Goal: Task Accomplishment & Management: Manage account settings

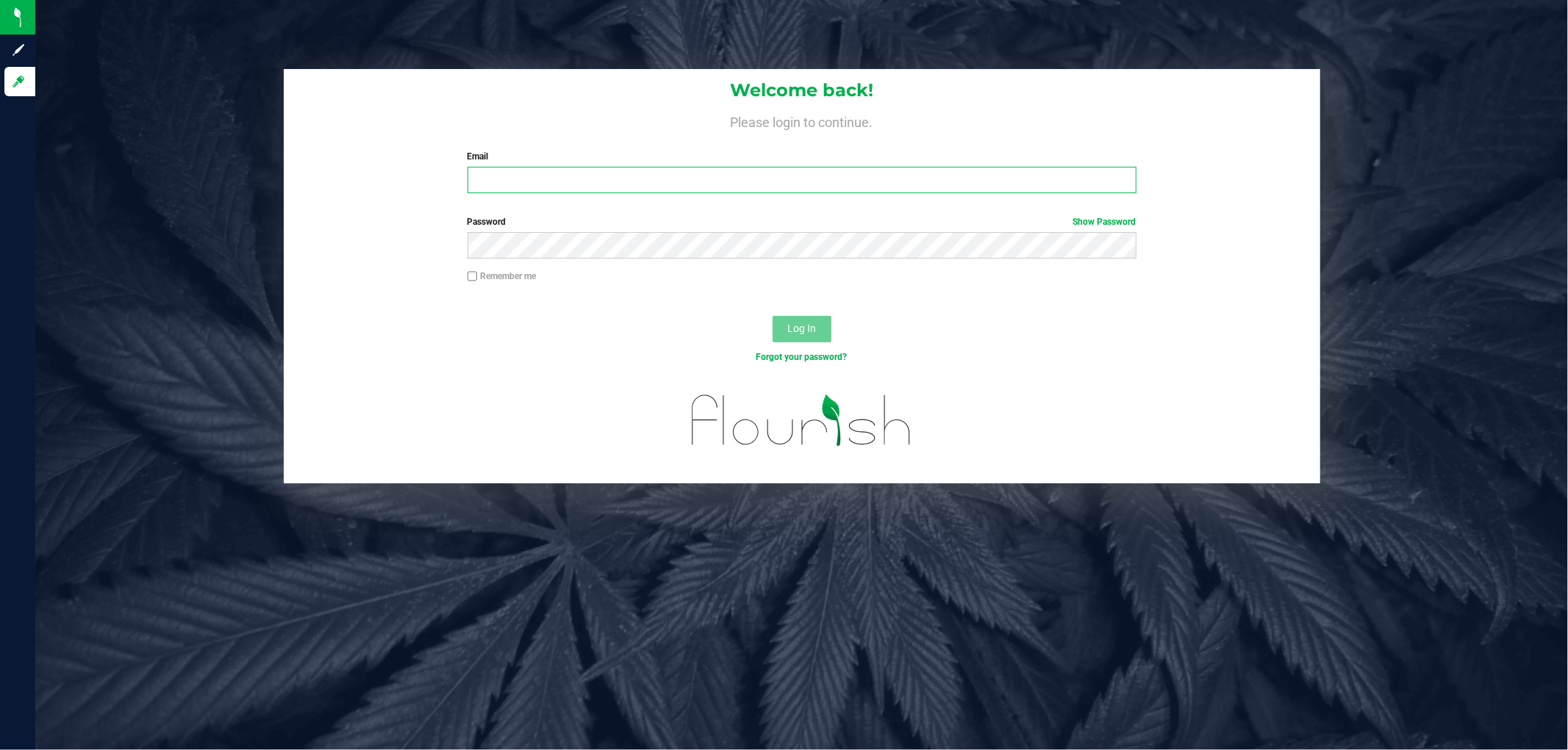
click at [527, 183] on input "Email" at bounding box center [801, 180] width 669 height 26
type input "[EMAIL_ADDRESS][DOMAIN_NAME]"
click at [772, 316] on button "Log In" at bounding box center [801, 329] width 59 height 26
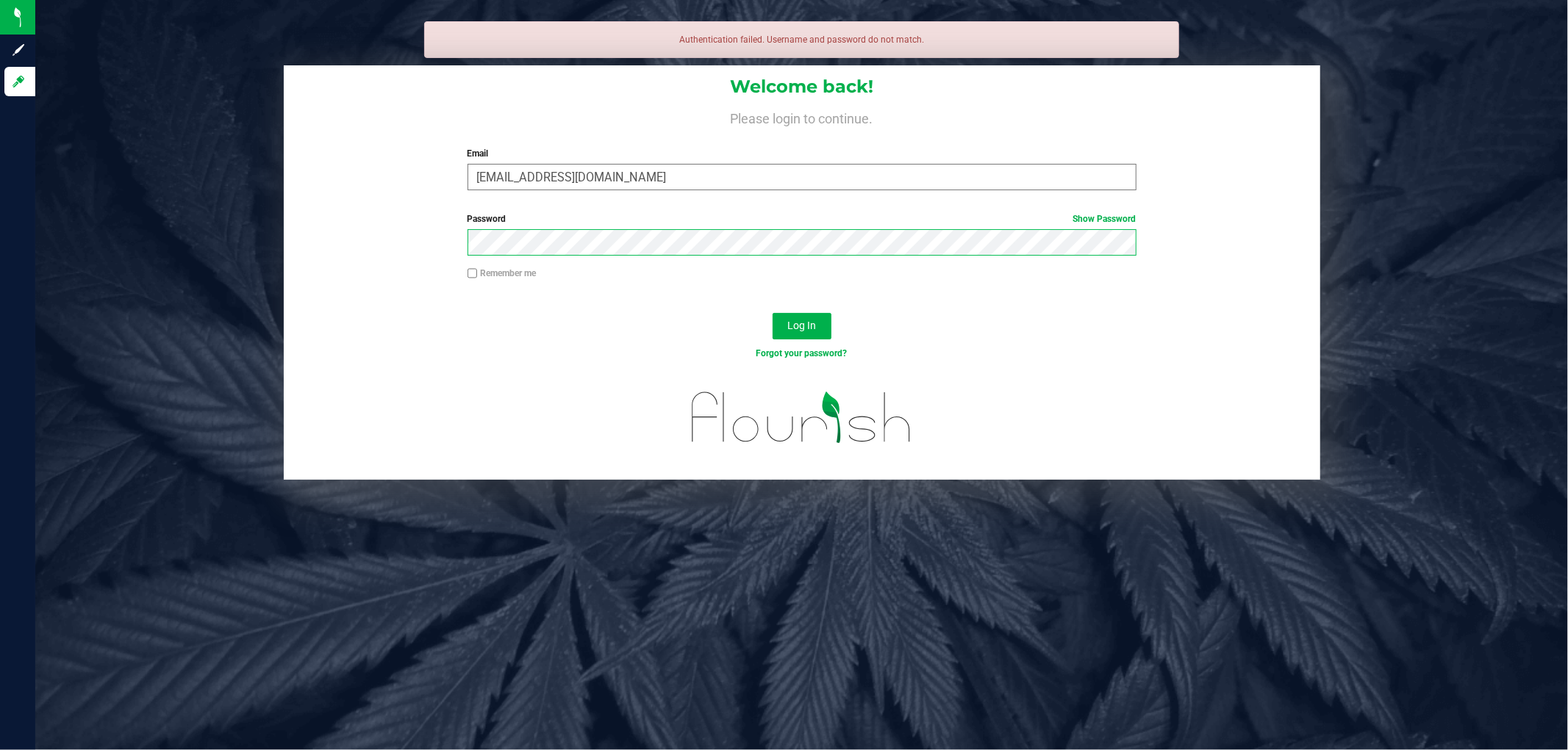
click at [772, 313] on button "Log In" at bounding box center [801, 326] width 59 height 26
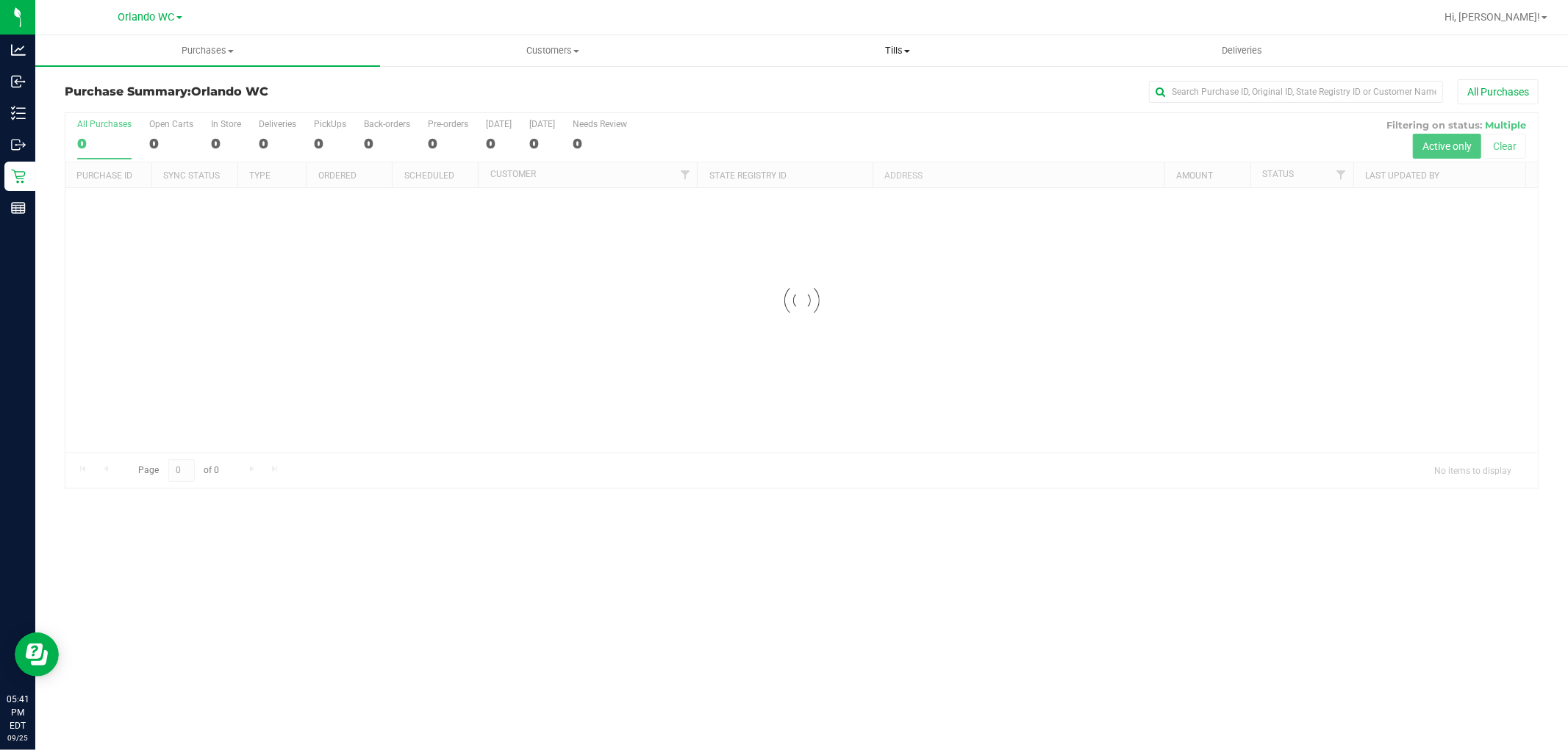
click at [899, 49] on span "Tills" at bounding box center [896, 51] width 343 height 14
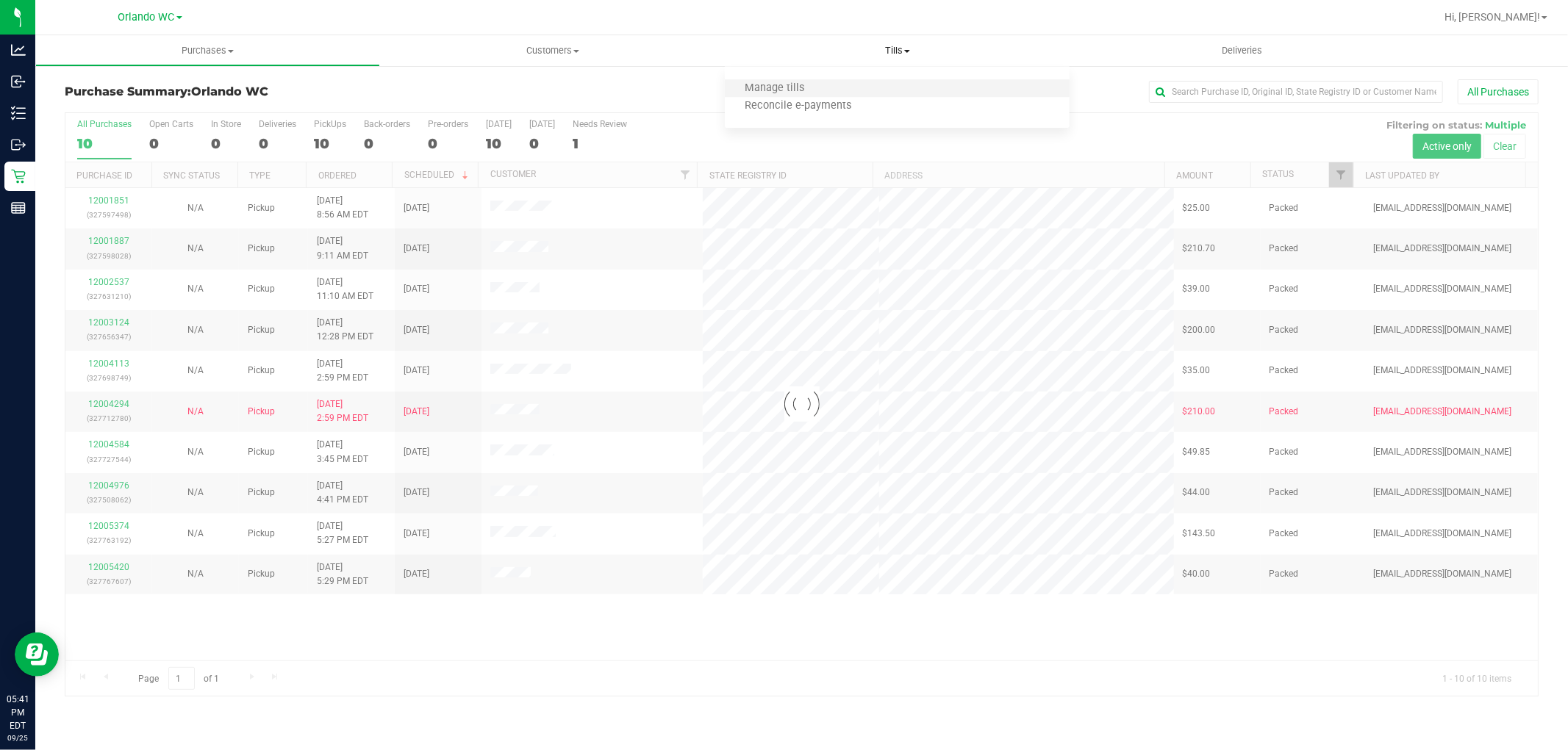
click at [845, 81] on li "Manage tills" at bounding box center [897, 89] width 345 height 17
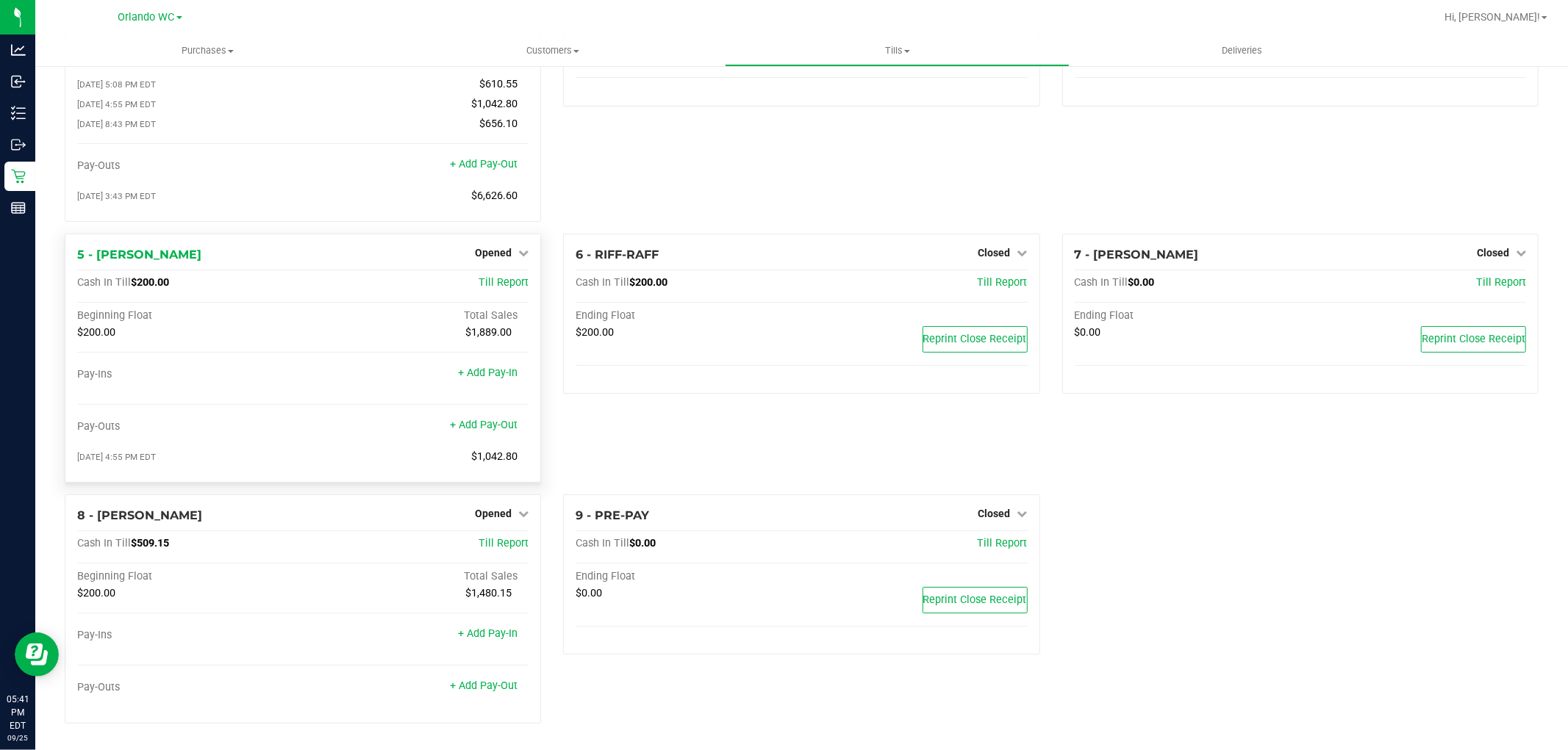
scroll to position [139, 0]
click at [897, 49] on span "Tills" at bounding box center [896, 51] width 343 height 14
click at [844, 80] on li "Manage tills" at bounding box center [897, 89] width 345 height 17
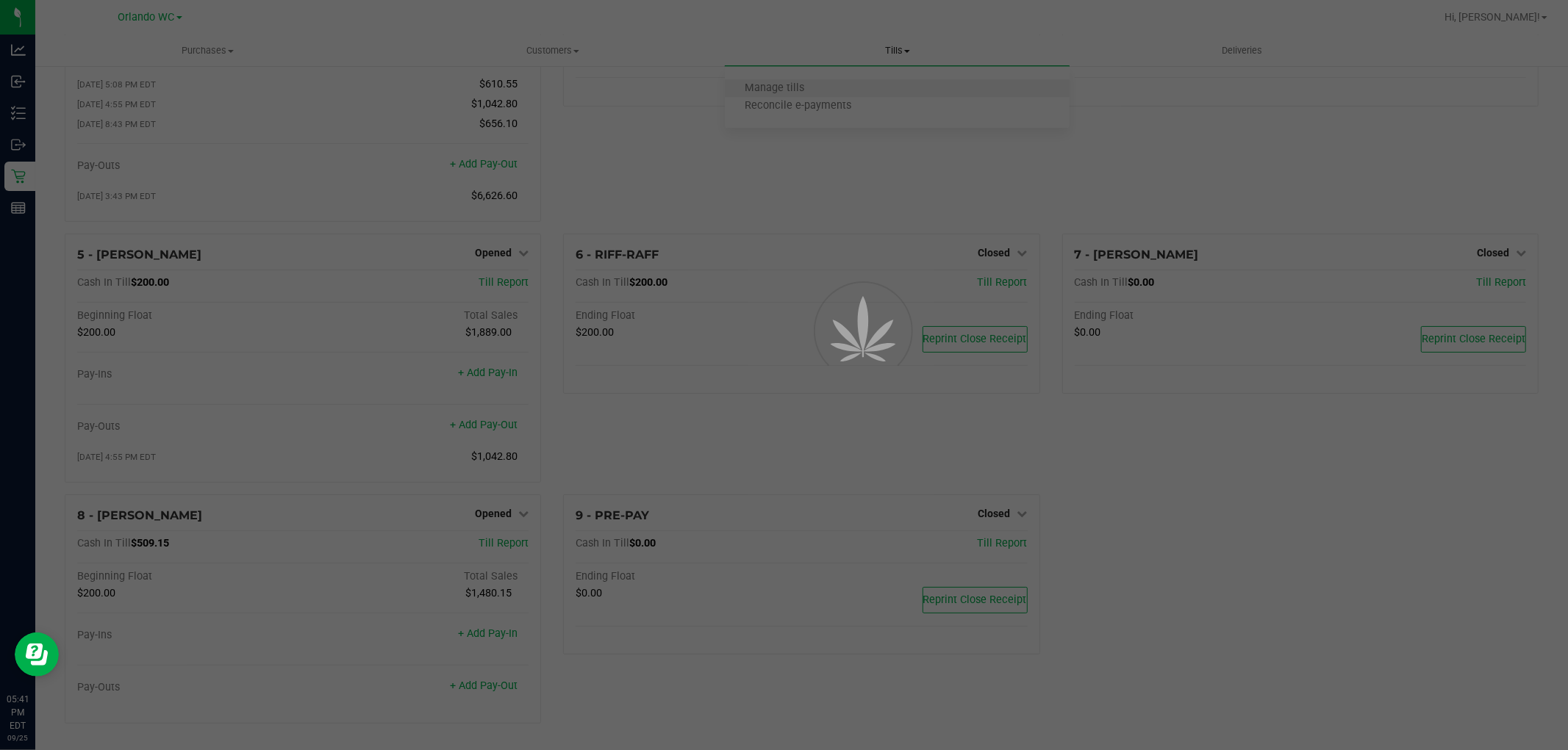
scroll to position [0, 0]
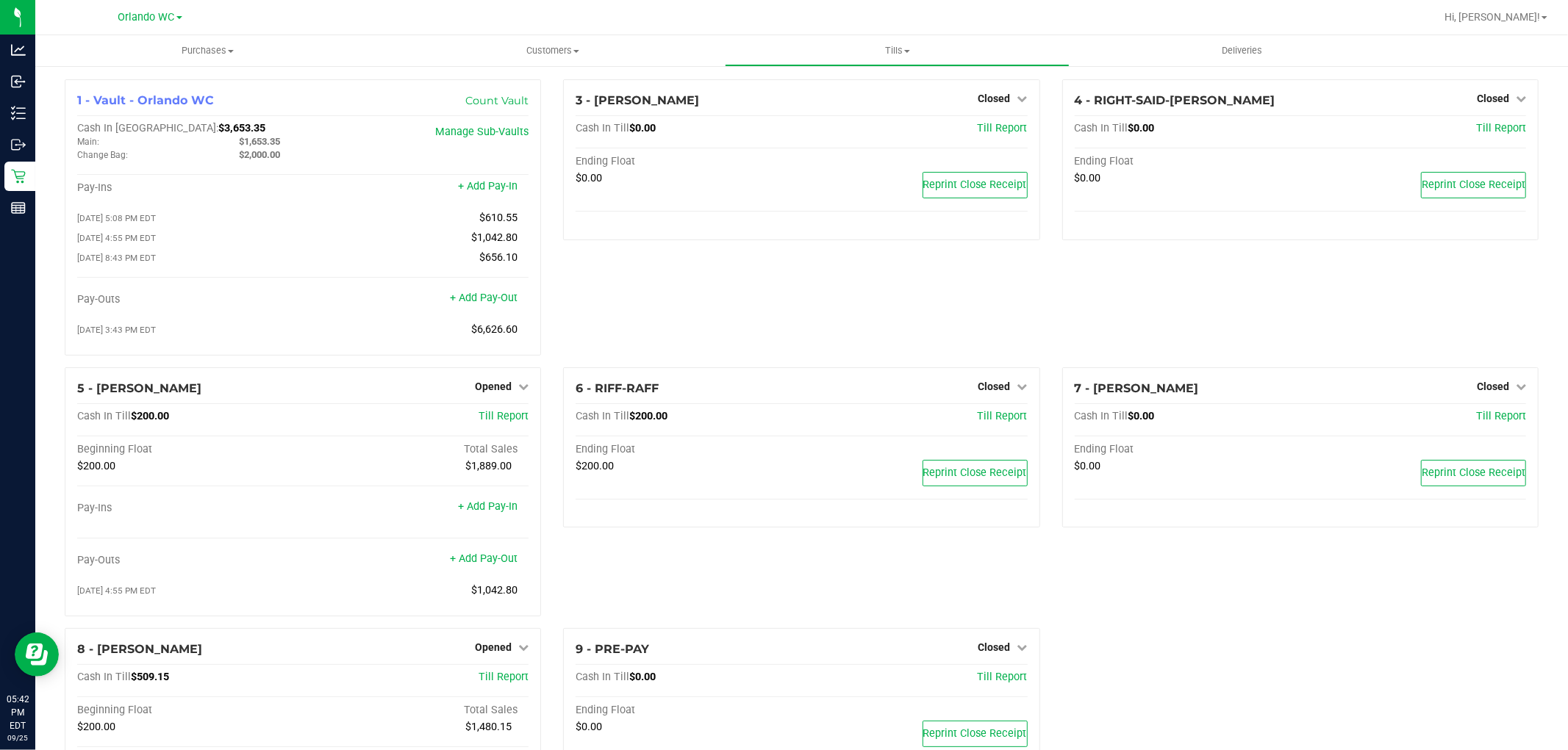
click at [752, 566] on div "6 - RIFF-RAFF Closed Open Till Cash In Till $200.00 Till Report Ending Float $2…" at bounding box center [800, 498] width 498 height 261
click at [829, 320] on div "3 - [PERSON_NAME]-DERULO Closed Open Till Cash In Till $0.00 Till Report Ending…" at bounding box center [800, 223] width 498 height 288
